Goal: Task Accomplishment & Management: Manage account settings

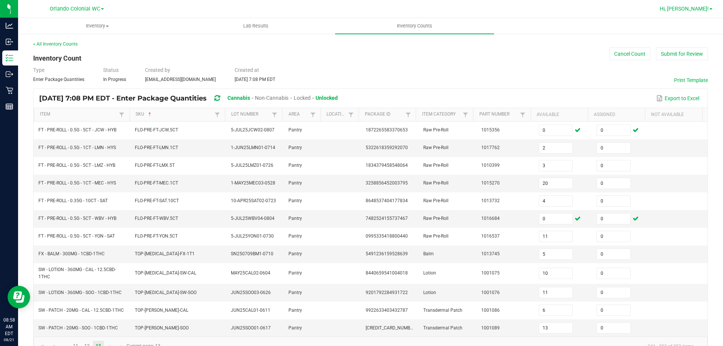
scroll to position [18, 0]
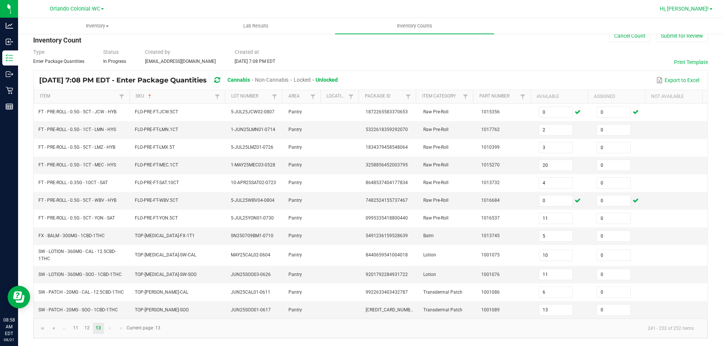
click at [707, 6] on span "Hi, Reynaldo!" at bounding box center [684, 9] width 49 height 6
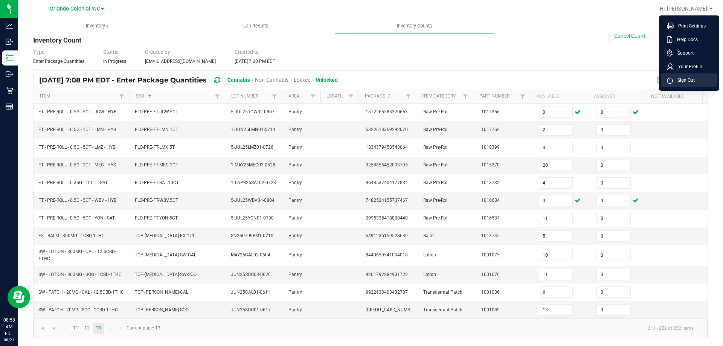
click at [700, 81] on li "Sign Out" at bounding box center [689, 80] width 56 height 14
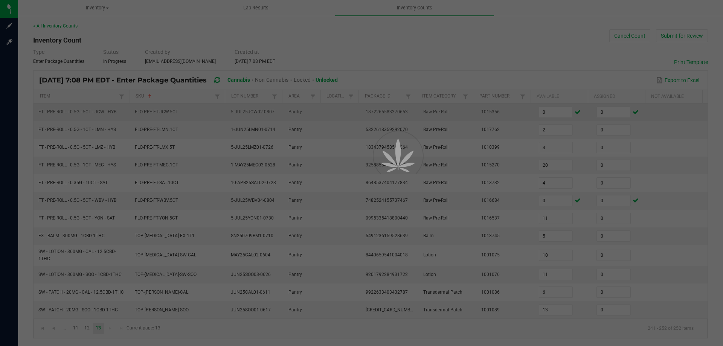
scroll to position [0, 0]
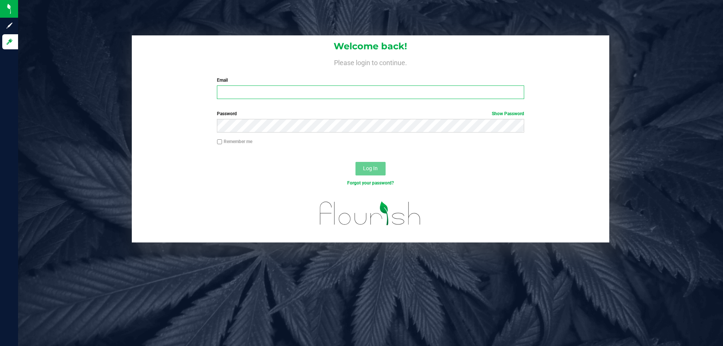
click at [263, 93] on input "Email" at bounding box center [370, 92] width 307 height 14
type input "molsen@liveparallel.com"
click at [355, 162] on button "Log In" at bounding box center [370, 169] width 30 height 14
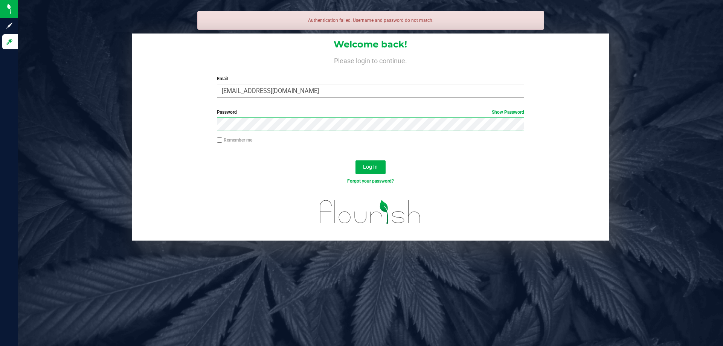
click at [355, 160] on button "Log In" at bounding box center [370, 167] width 30 height 14
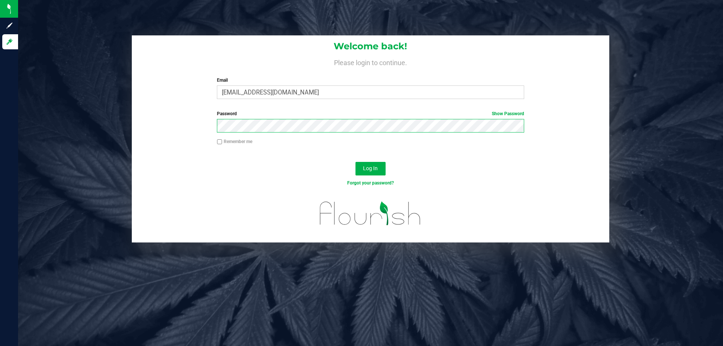
click at [355, 162] on button "Log In" at bounding box center [370, 169] width 30 height 14
